Goal: Task Accomplishment & Management: Manage account settings

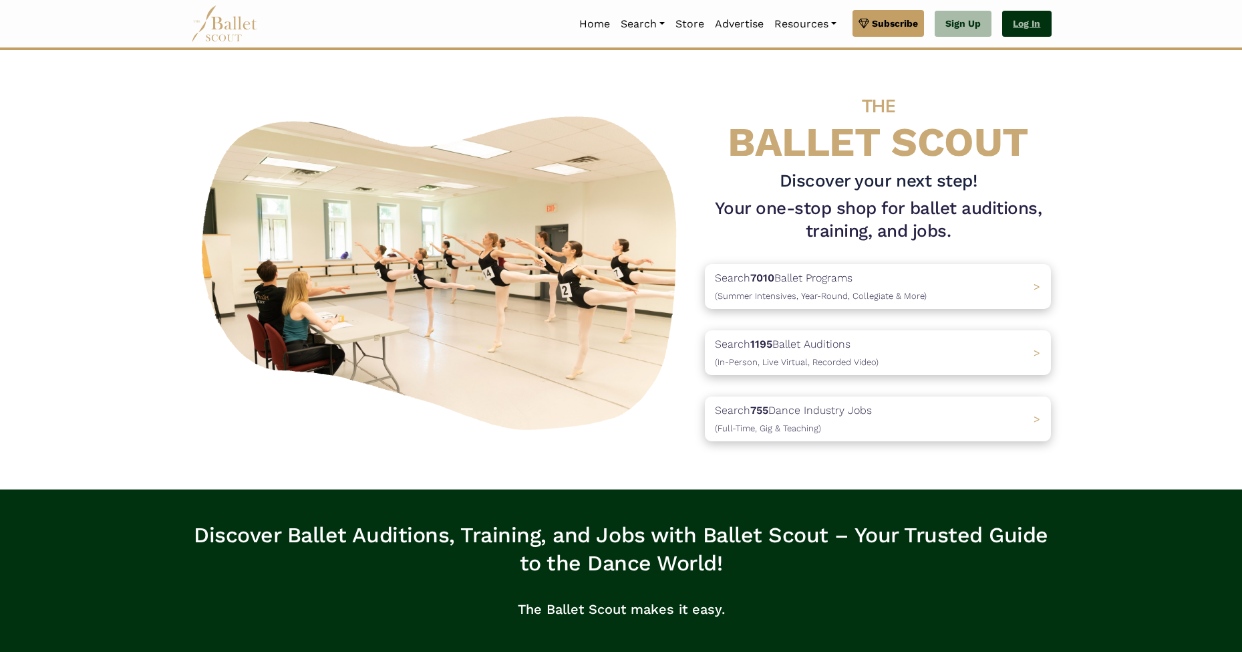
click at [1024, 19] on link "Log In" at bounding box center [1026, 24] width 49 height 27
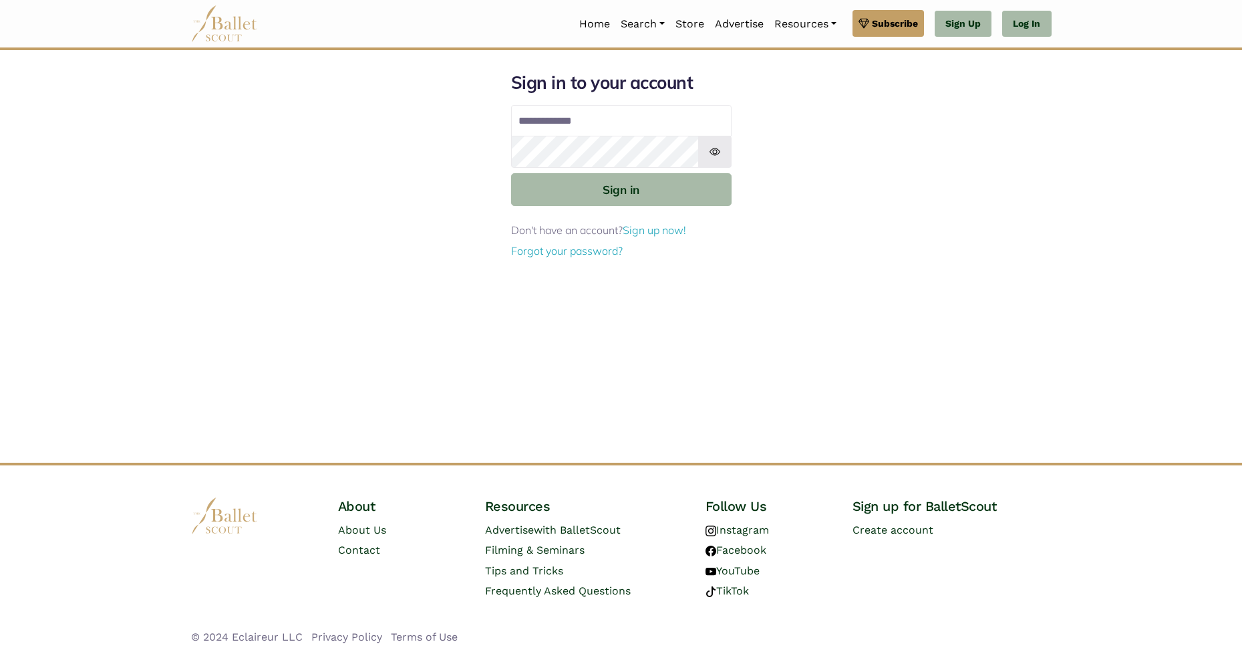
type input "**********"
click at [626, 181] on button "Sign in" at bounding box center [621, 189] width 221 height 33
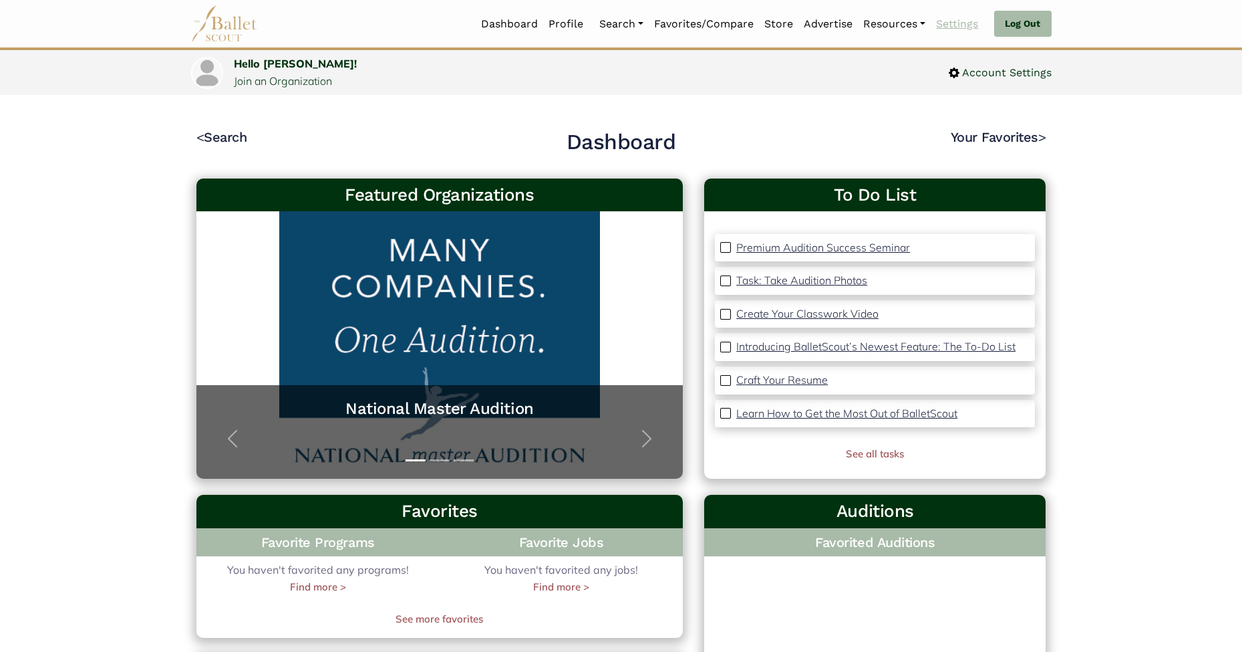
click at [952, 25] on link "Settings" at bounding box center [957, 24] width 53 height 28
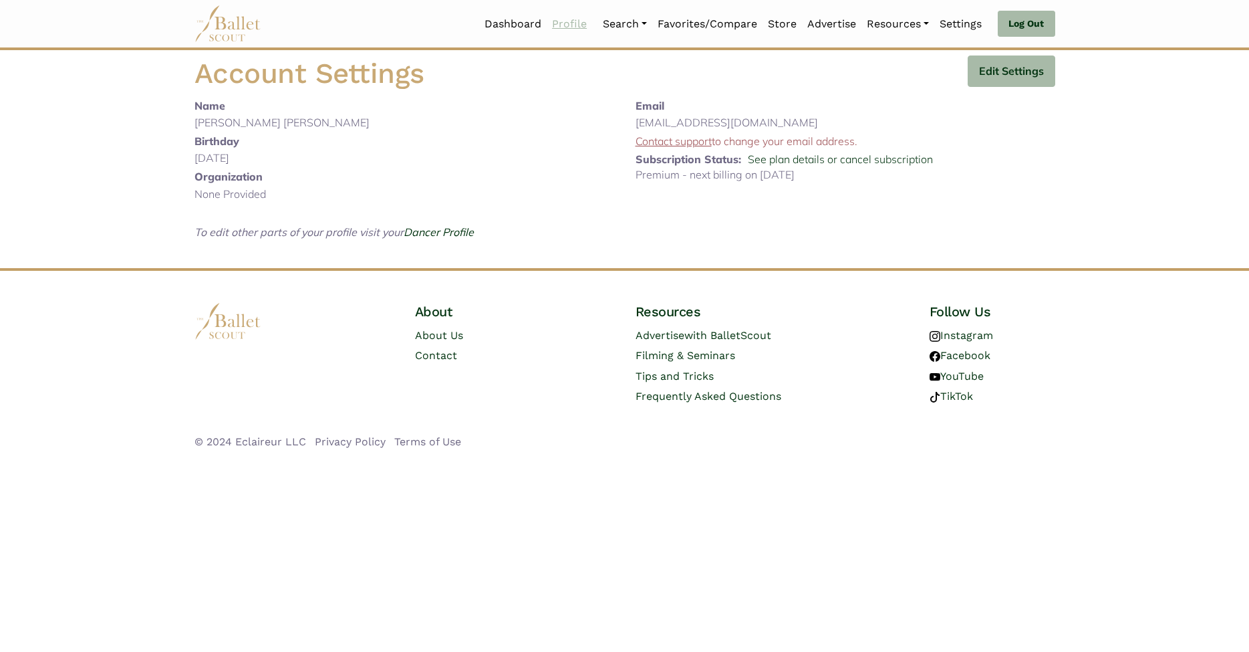
click at [566, 19] on link "Profile" at bounding box center [569, 24] width 45 height 28
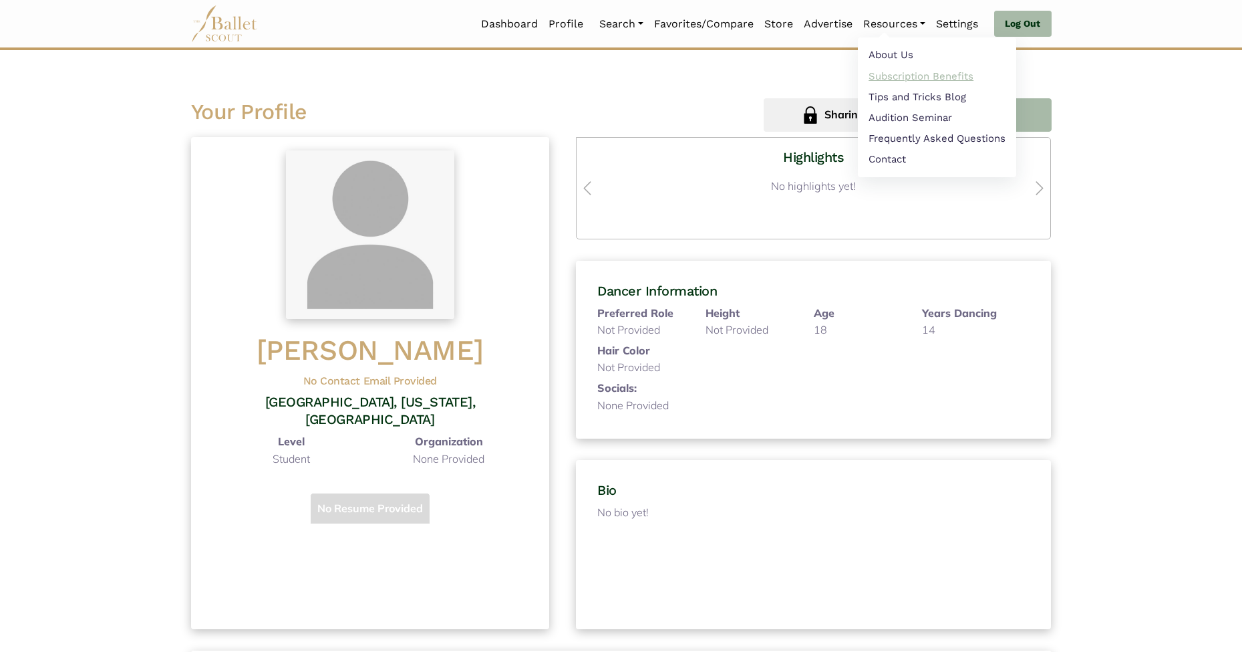
click at [917, 76] on link "Subscription Benefits" at bounding box center [937, 75] width 158 height 21
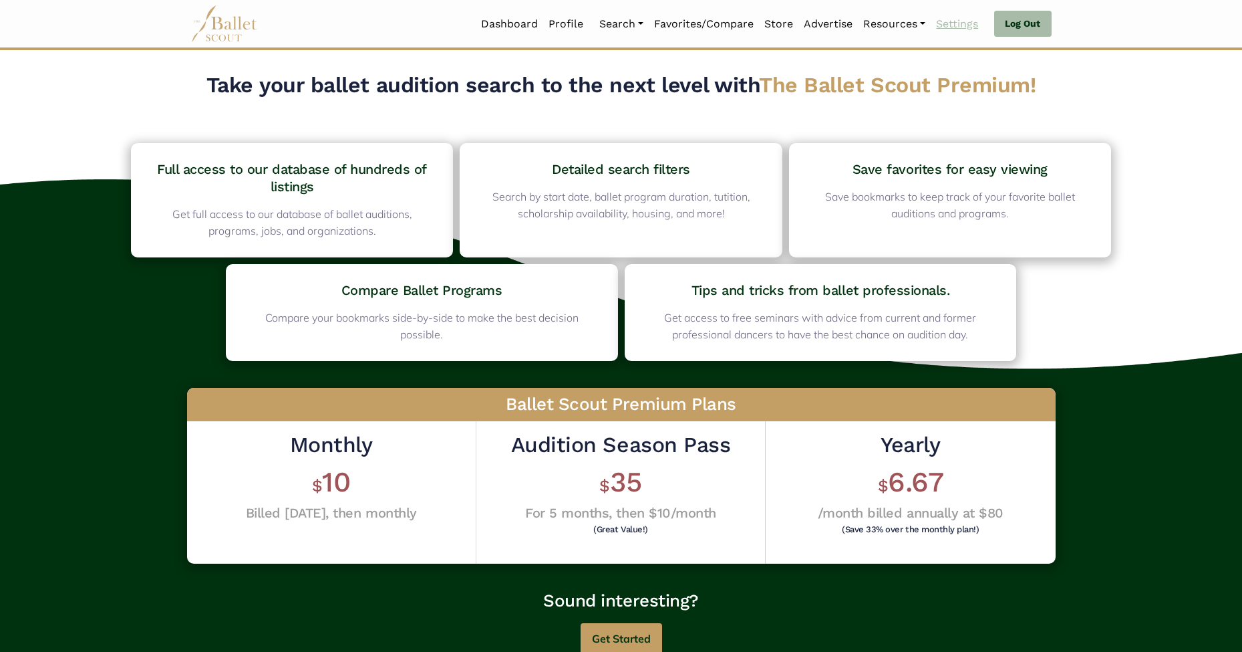
click at [953, 31] on link "Settings" at bounding box center [957, 24] width 53 height 28
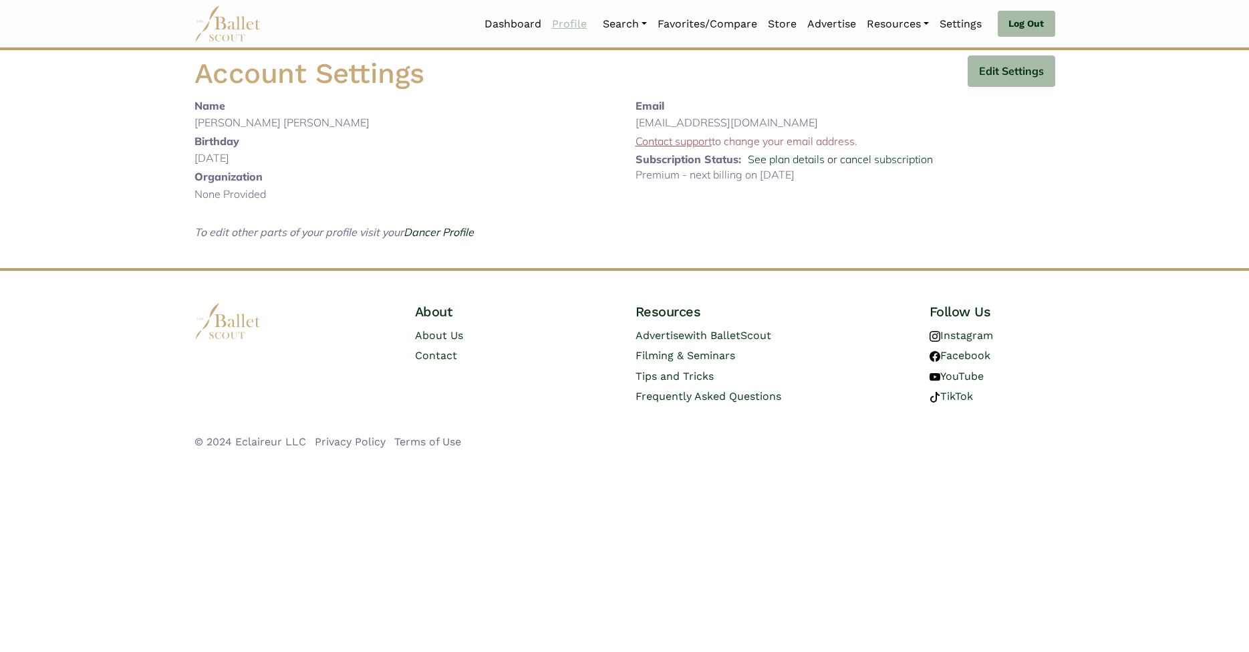
click at [550, 23] on link "Profile" at bounding box center [569, 24] width 45 height 28
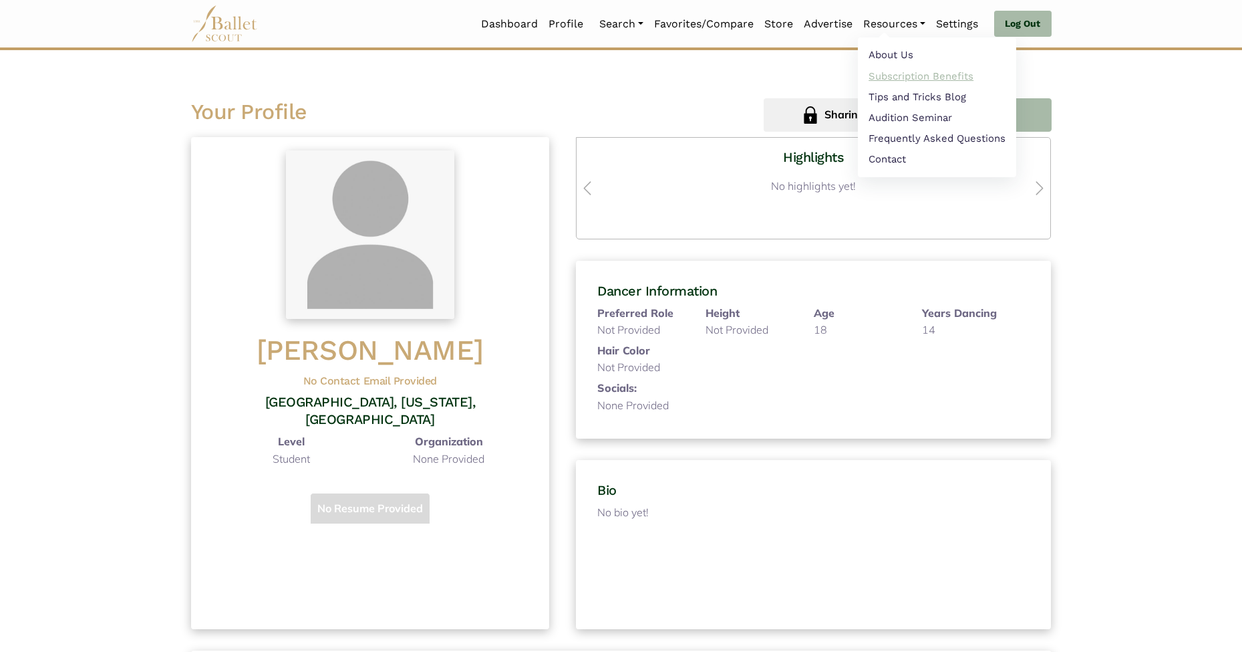
click at [912, 74] on link "Subscription Benefits" at bounding box center [937, 75] width 158 height 21
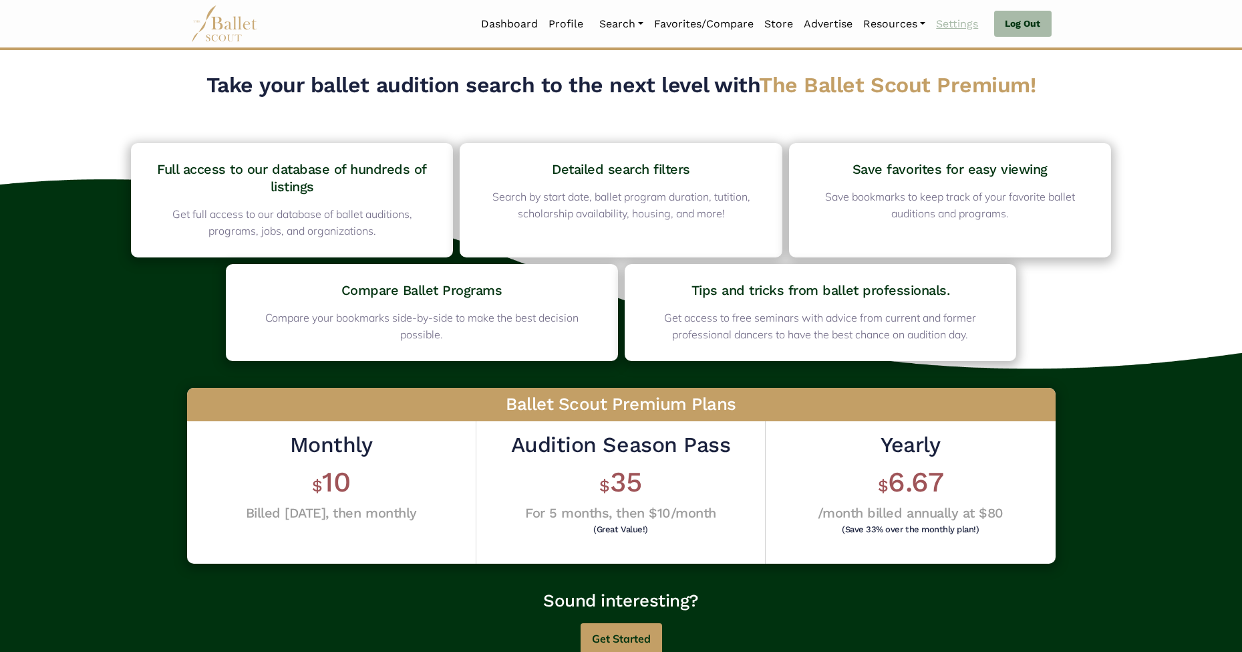
click at [952, 27] on link "Settings" at bounding box center [957, 24] width 53 height 28
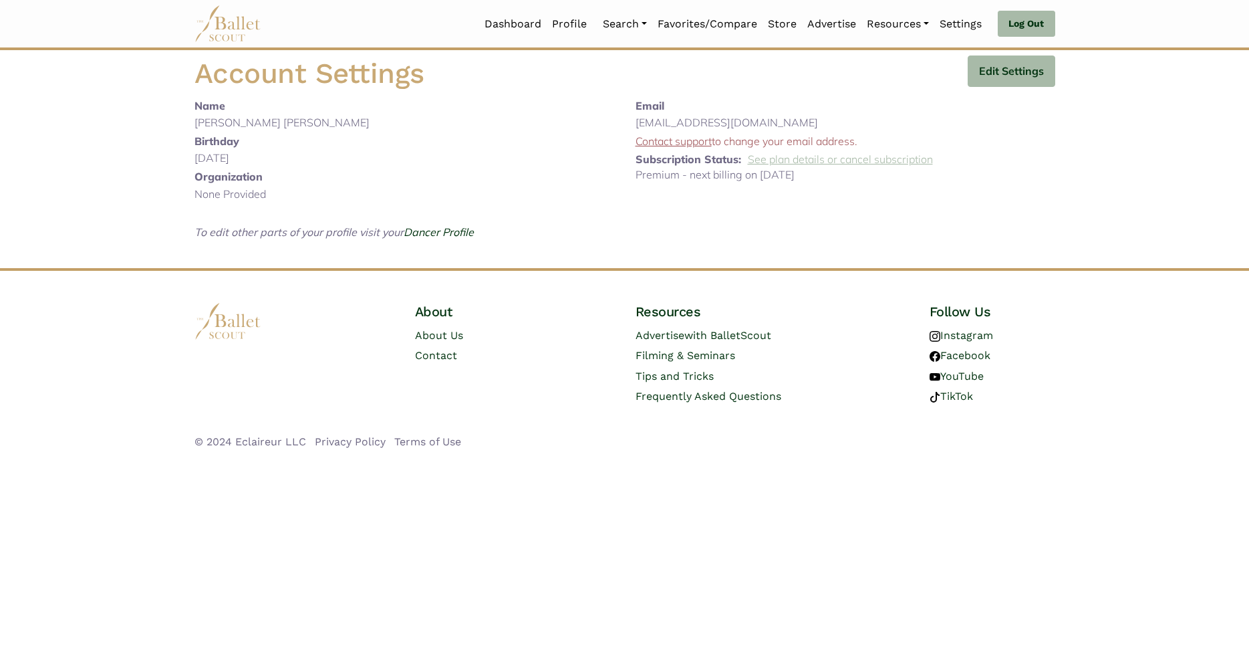
click at [841, 159] on link "See plan details or cancel subscription" at bounding box center [840, 158] width 185 height 13
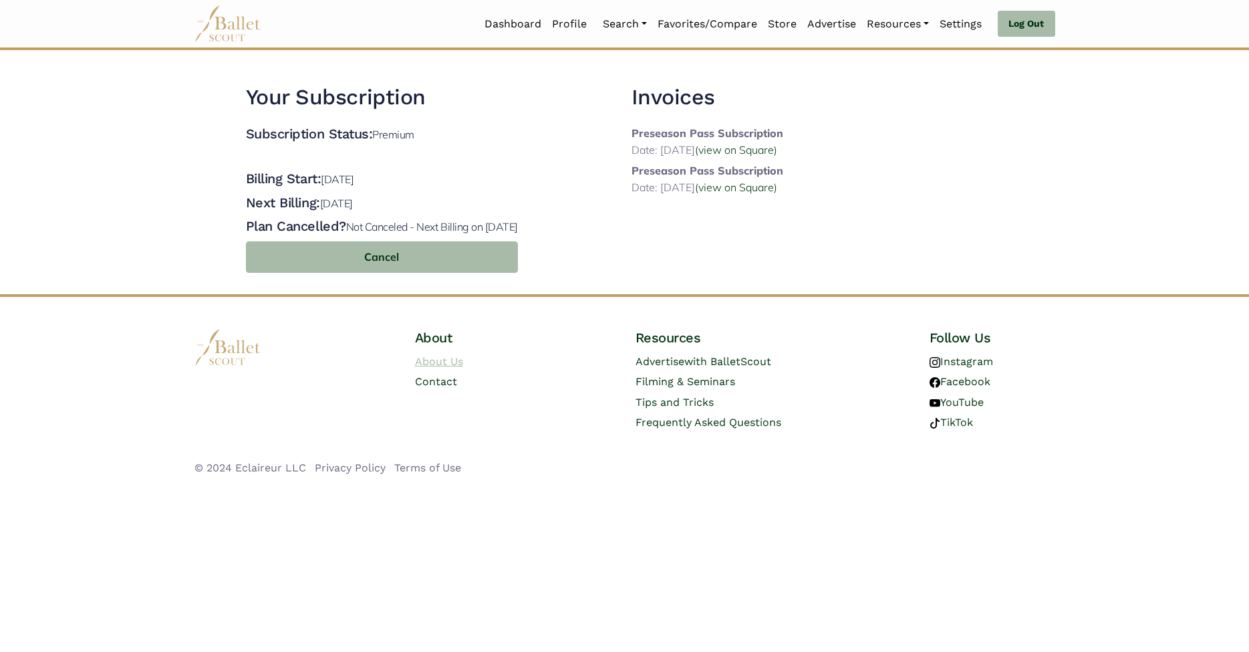
click at [434, 361] on link "About Us" at bounding box center [439, 361] width 48 height 13
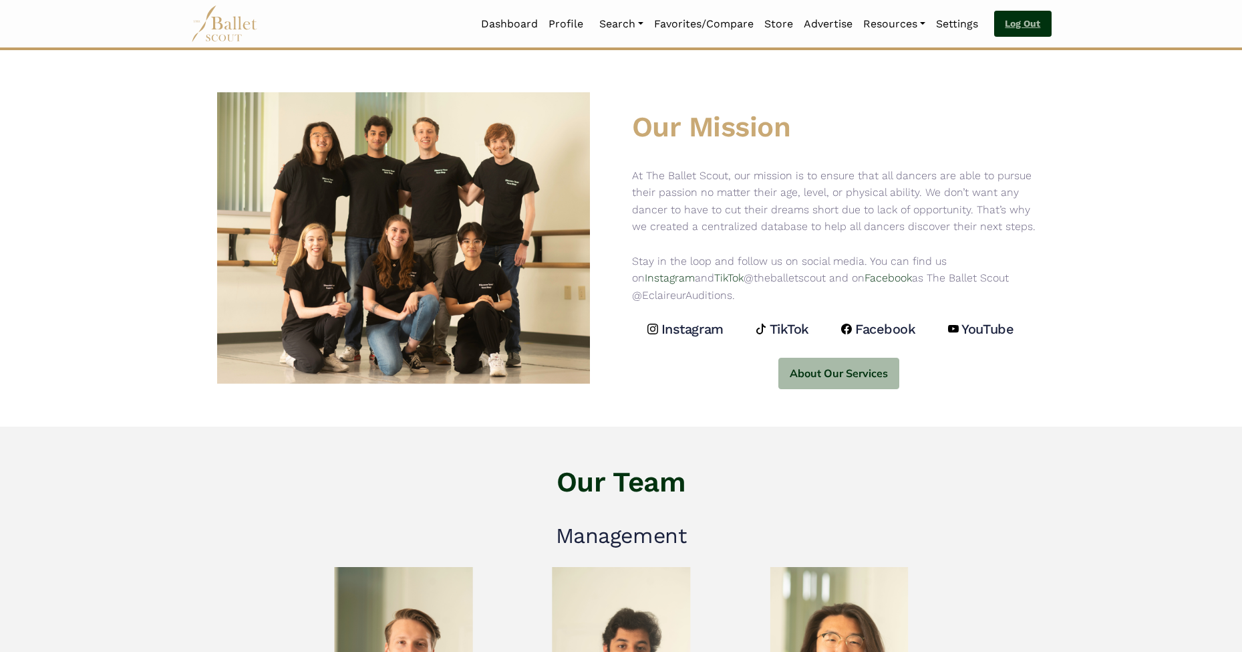
click at [1036, 31] on link "Log Out" at bounding box center [1022, 24] width 57 height 27
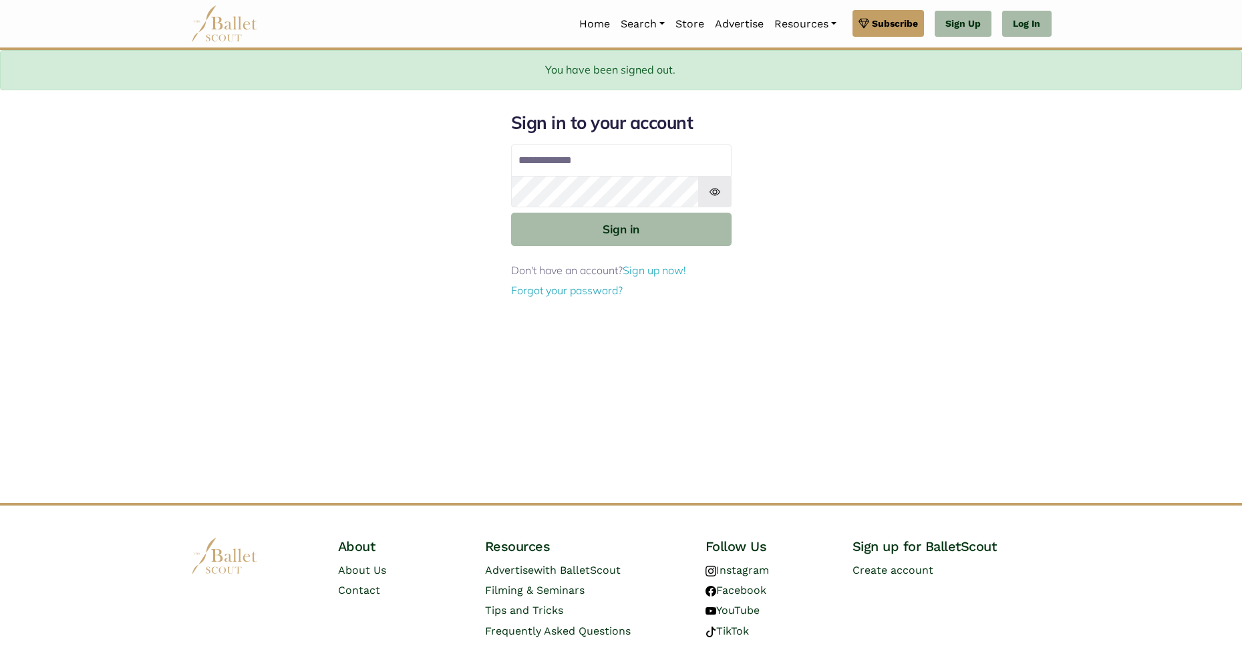
type input "**********"
click at [719, 197] on img at bounding box center [714, 192] width 33 height 32
click at [719, 195] on img at bounding box center [714, 192] width 33 height 32
click at [716, 190] on img at bounding box center [714, 192] width 33 height 32
click at [716, 189] on img at bounding box center [714, 192] width 33 height 32
